Goal: Transaction & Acquisition: Purchase product/service

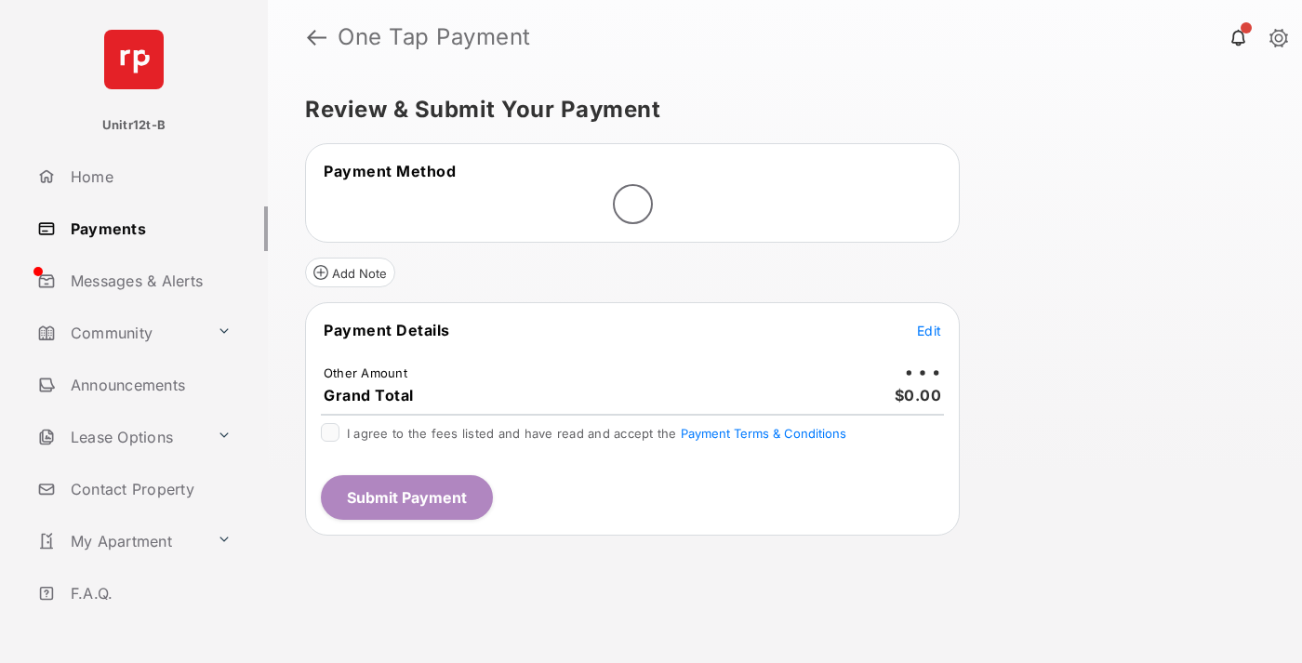
click at [929, 330] on span "Edit" at bounding box center [929, 331] width 24 height 16
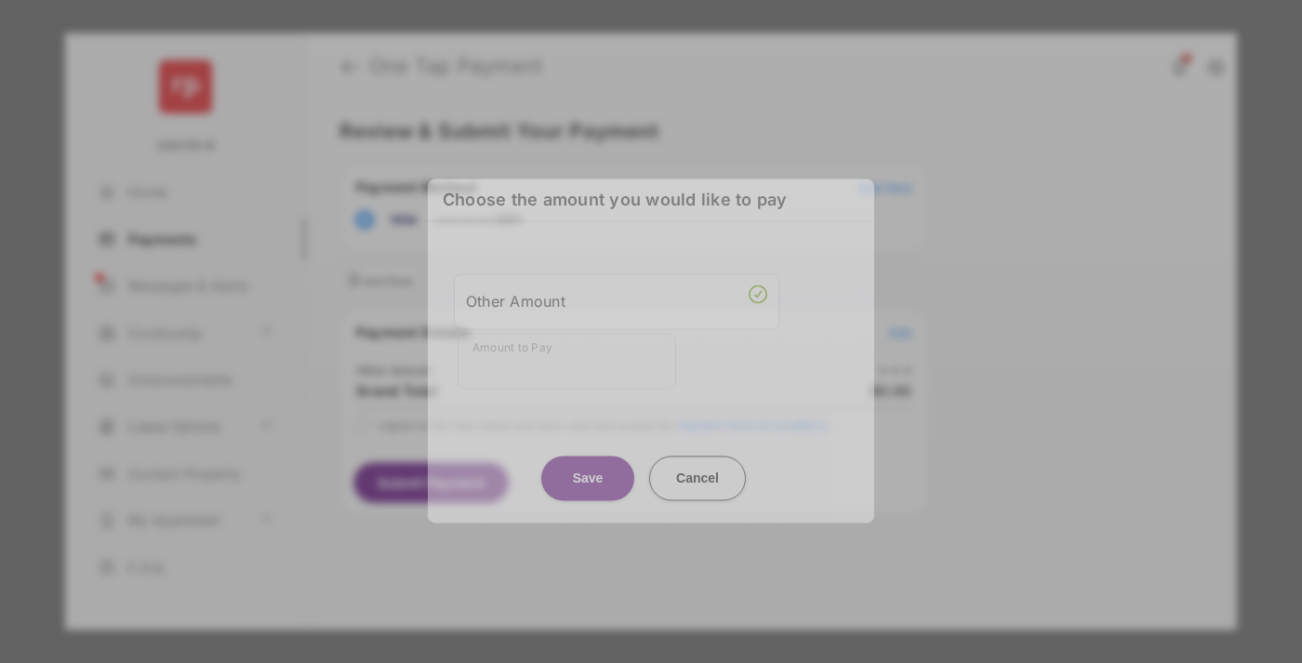
click at [617, 298] on div "Other Amount" at bounding box center [616, 302] width 301 height 32
type input "**"
click at [588, 460] on button "Save" at bounding box center [587, 478] width 93 height 45
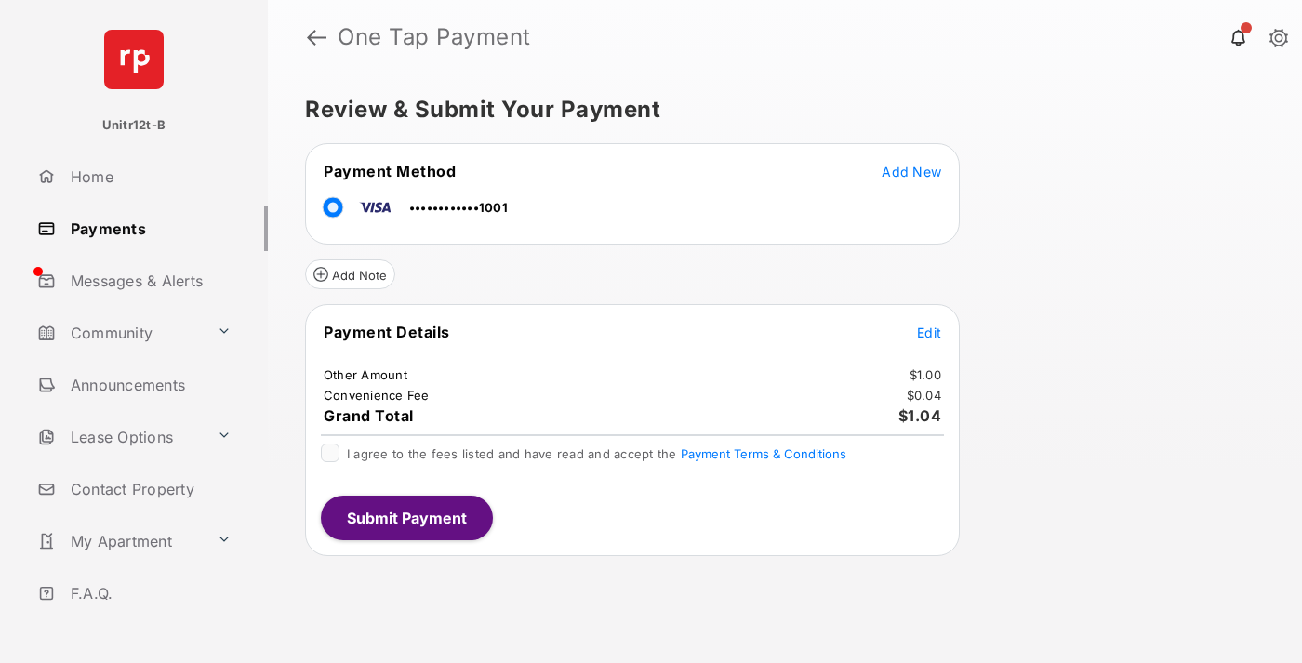
click at [929, 332] on span "Edit" at bounding box center [929, 333] width 24 height 16
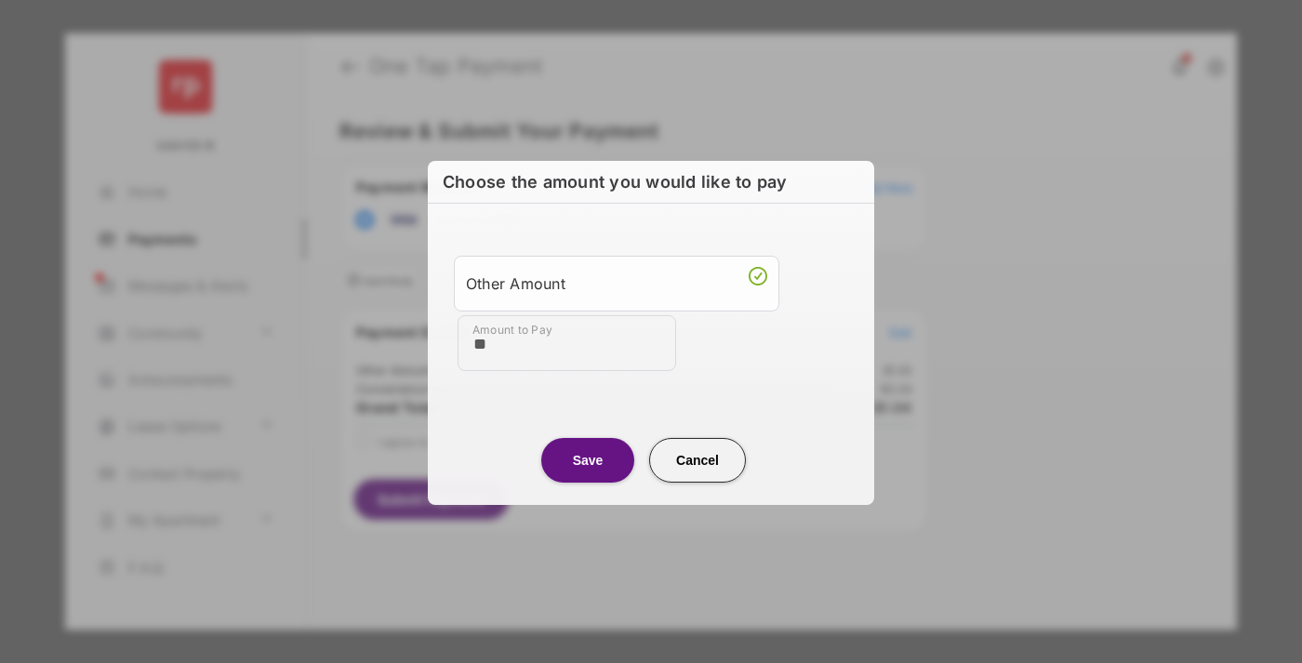
click at [588, 459] on button "Save" at bounding box center [587, 459] width 93 height 45
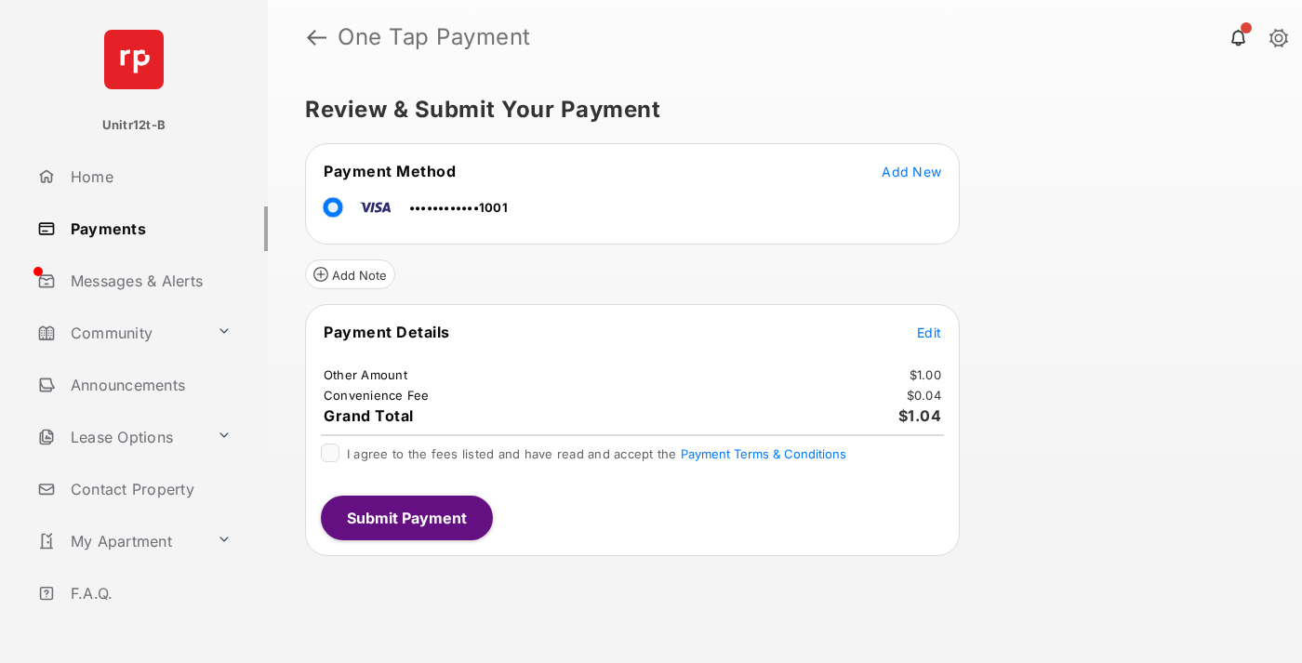
click at [406, 517] on button "Submit Payment" at bounding box center [407, 518] width 172 height 45
